Goal: Navigation & Orientation: Find specific page/section

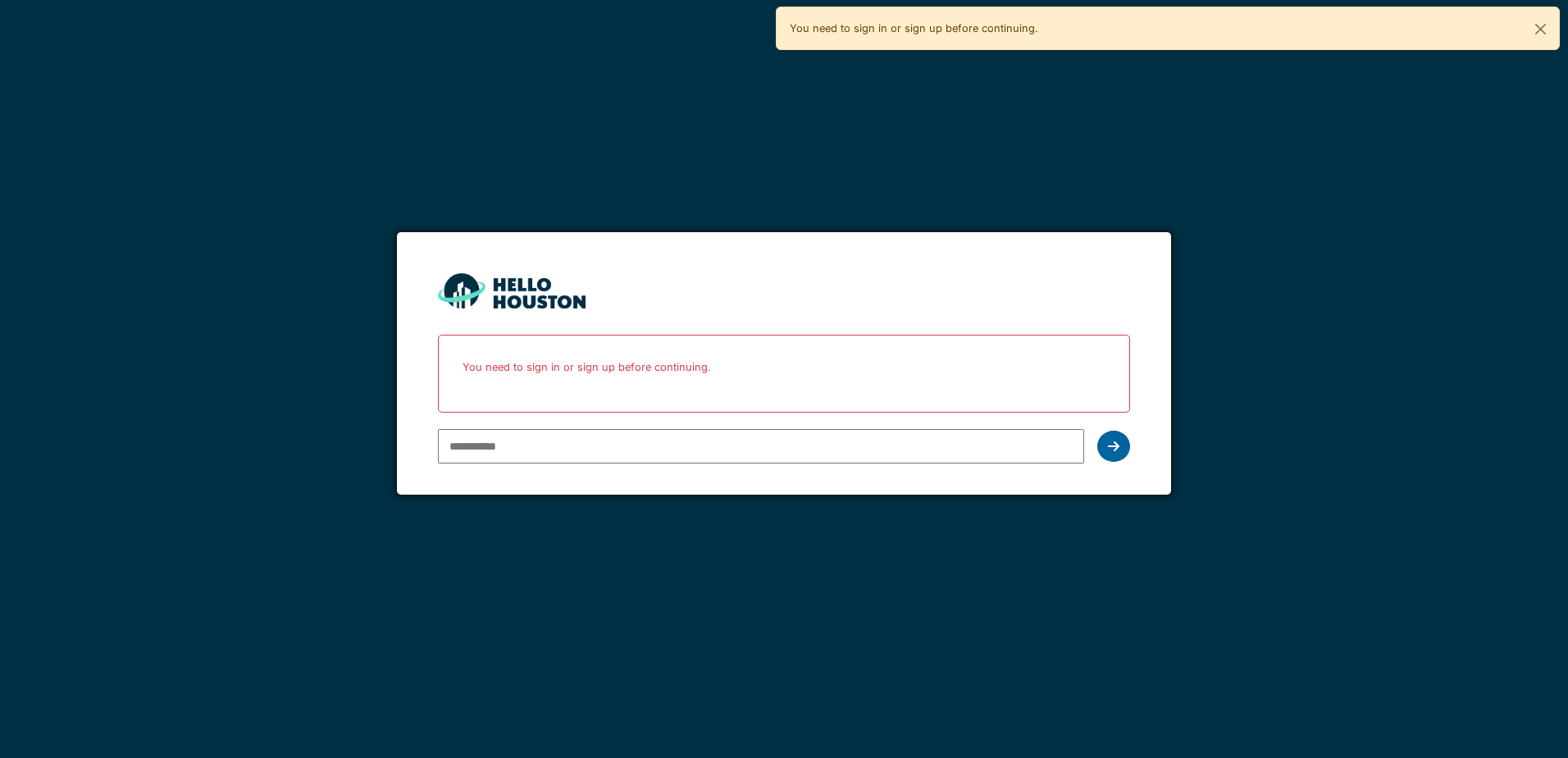
type input "**********"
click at [1123, 443] on div at bounding box center [1114, 447] width 33 height 31
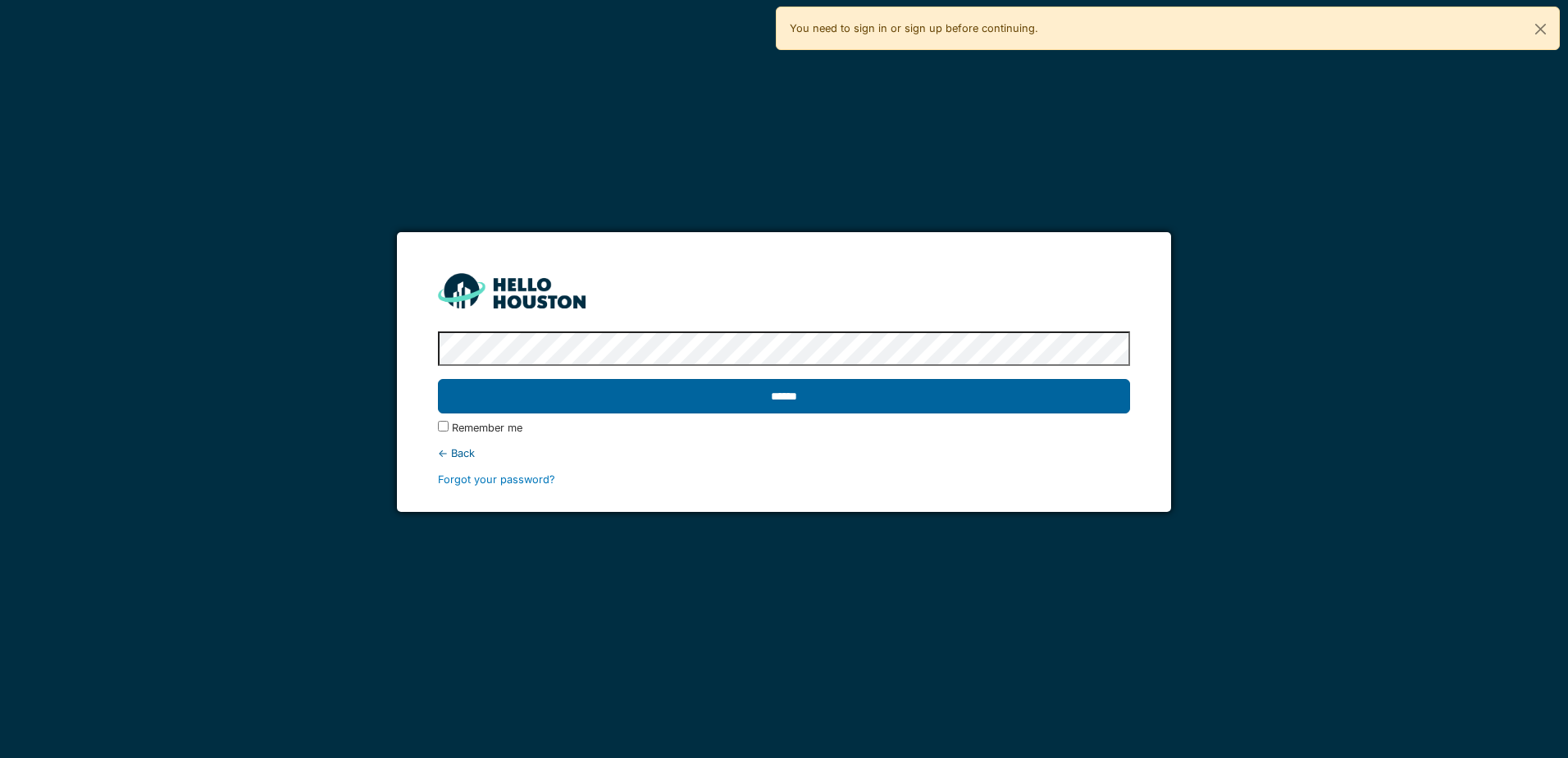
click at [1004, 384] on input "******" at bounding box center [784, 396] width 691 height 34
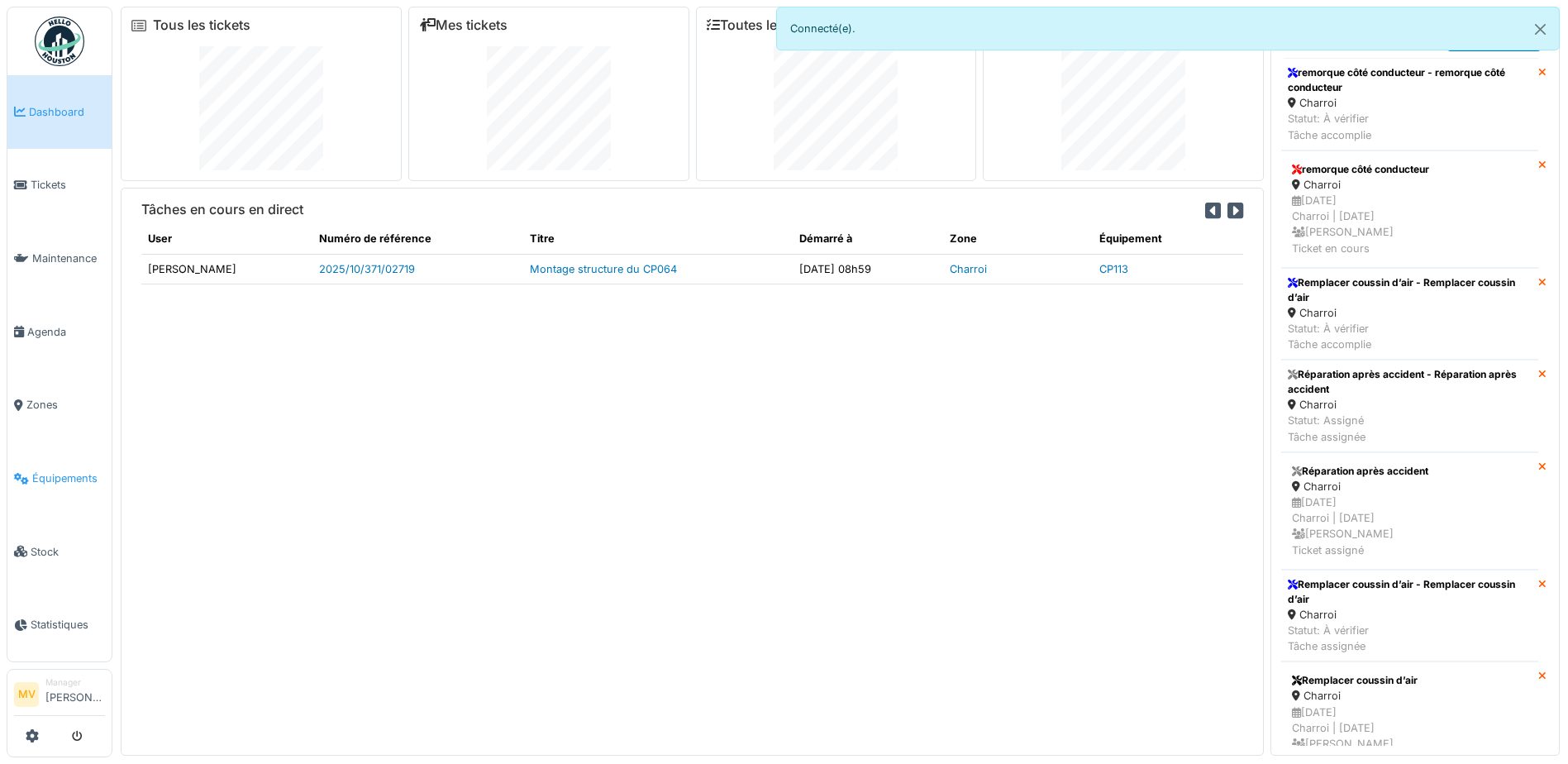
click at [75, 466] on link "Équipements" at bounding box center [59, 478] width 104 height 73
